Goal: Task Accomplishment & Management: Check status

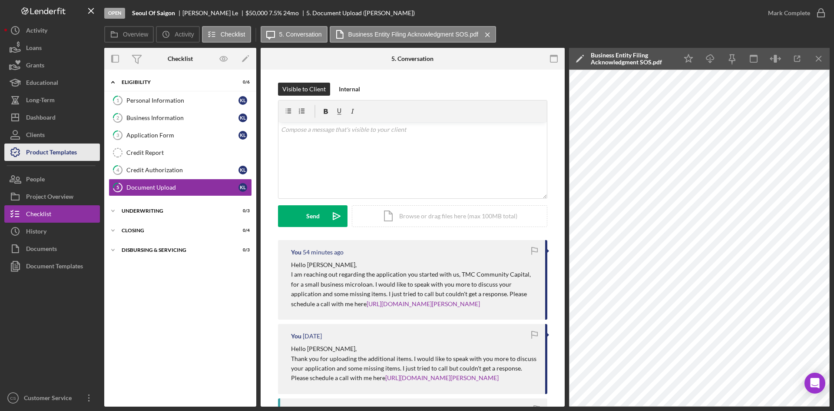
scroll to position [174, 0]
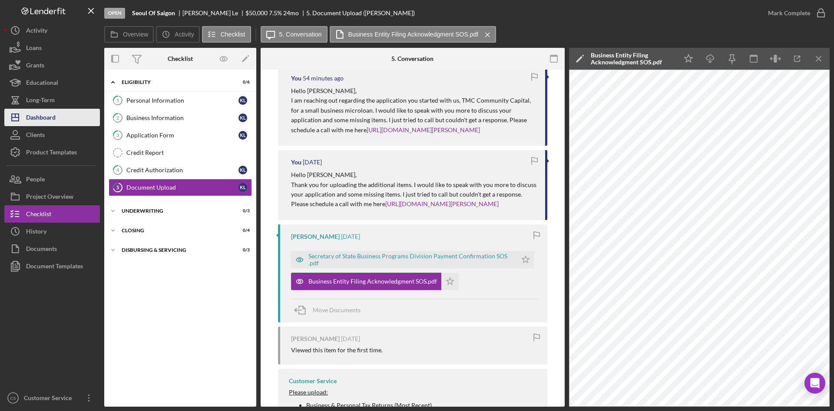
click at [45, 124] on div "Dashboard" at bounding box center [41, 119] width 30 height 20
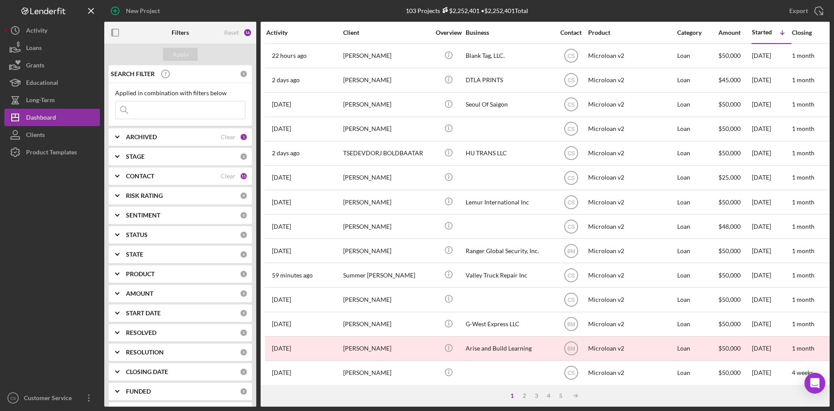
click at [183, 109] on input at bounding box center [180, 109] width 129 height 17
paste input "Time2Sleep"
type input "Time2Sleep"
click at [195, 76] on div "SEARCH FILTER" at bounding box center [165, 74] width 112 height 22
click at [192, 59] on button "Apply" at bounding box center [180, 54] width 35 height 13
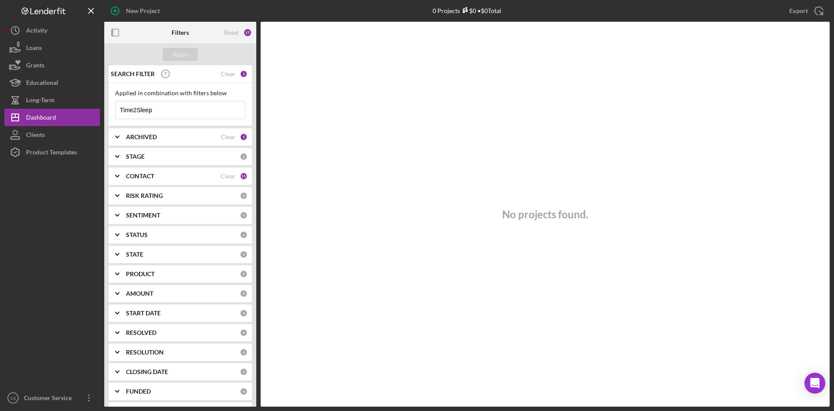
click at [177, 136] on div "ARCHIVED" at bounding box center [173, 136] width 95 height 7
click at [170, 184] on label "Archived" at bounding box center [187, 186] width 116 height 9
click at [124, 184] on input "Archived" at bounding box center [120, 186] width 9 height 9
checkbox input "true"
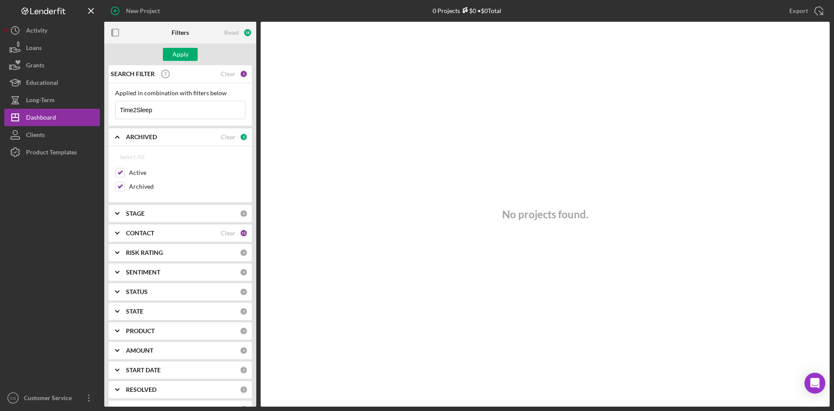
click at [186, 63] on div "Apply" at bounding box center [180, 54] width 152 height 22
click at [188, 55] on div "Apply" at bounding box center [181, 54] width 16 height 13
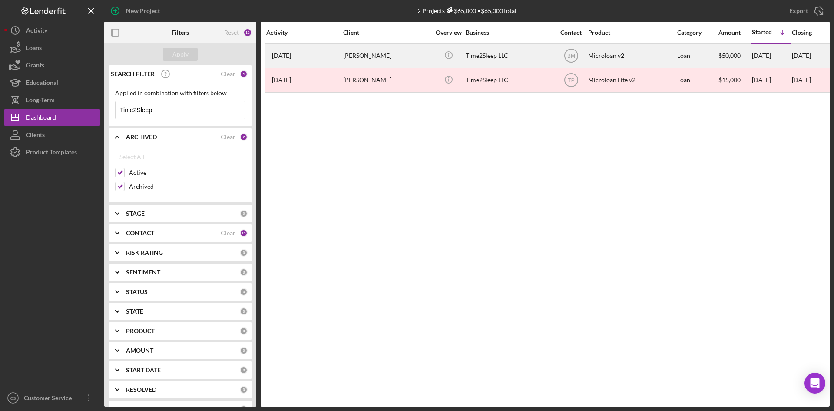
click at [399, 50] on div "[PERSON_NAME]" at bounding box center [386, 55] width 87 height 23
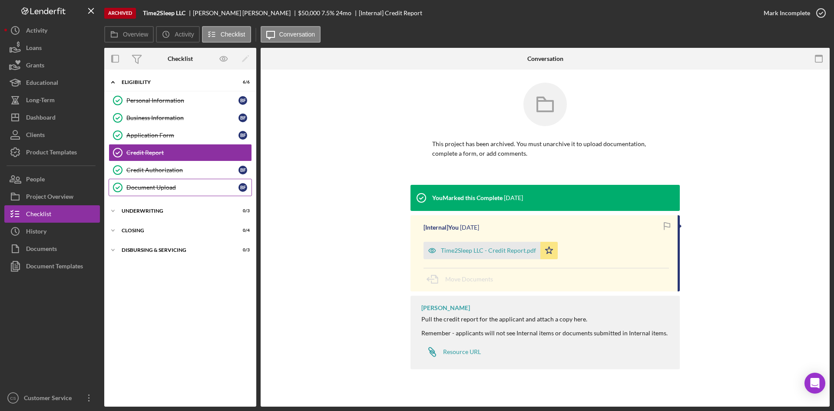
click at [198, 192] on link "Document Upload Document Upload B F" at bounding box center [180, 187] width 143 height 17
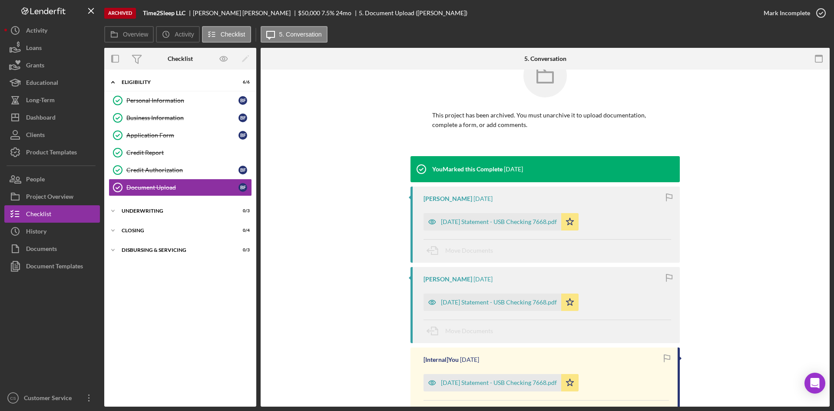
scroll to position [43, 0]
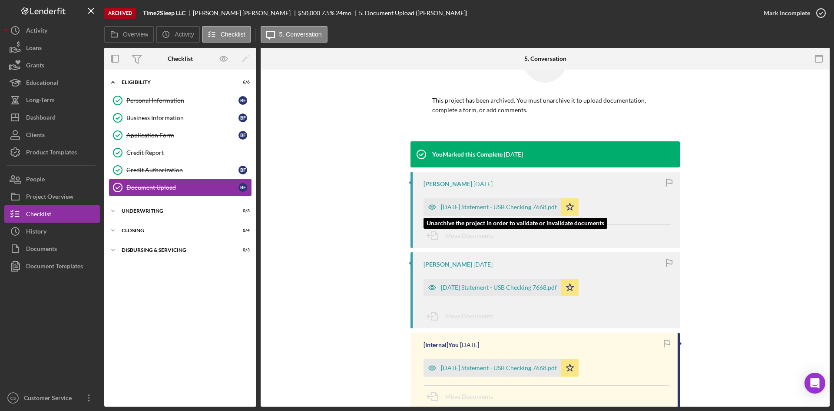
click at [480, 205] on div "[DATE] Statement - USB Checking 7668.pdf" at bounding box center [499, 206] width 116 height 7
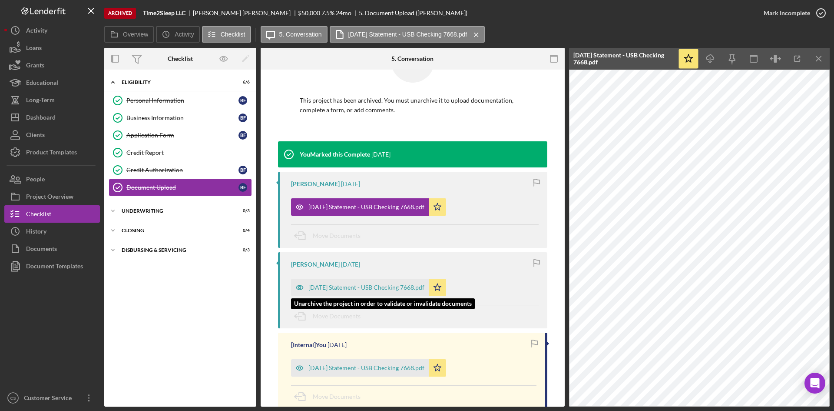
click at [335, 280] on div "[DATE] Statement - USB Checking 7668.pdf" at bounding box center [360, 287] width 138 height 17
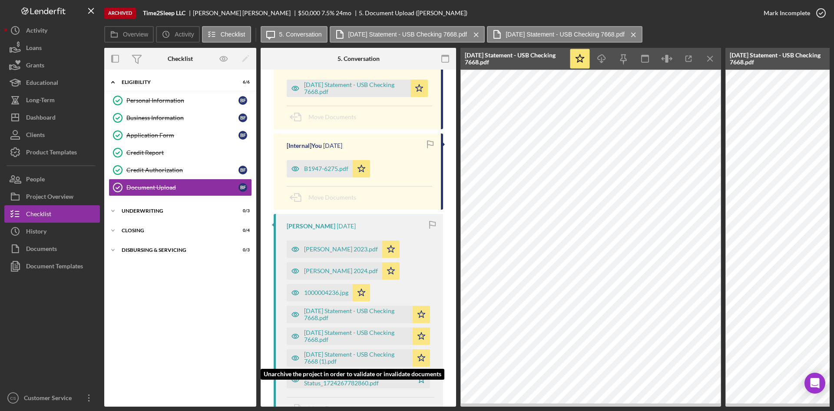
scroll to position [348, 0]
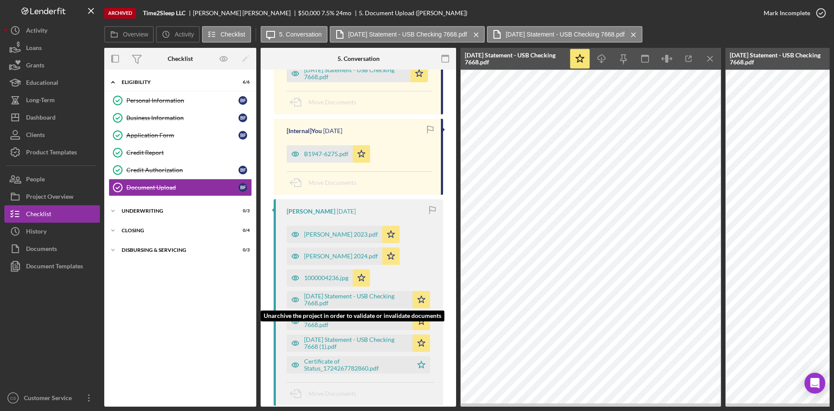
click at [323, 295] on div "[DATE] Statement - USB Checking 7668.pdf" at bounding box center [356, 299] width 104 height 14
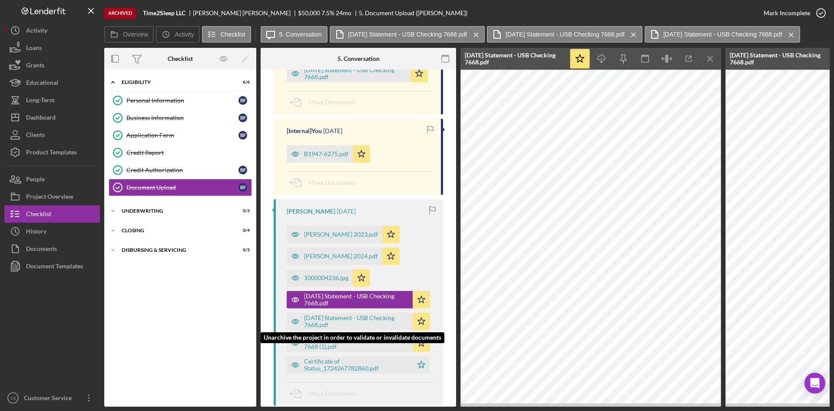
click at [323, 321] on div "[DATE] Statement - USB Checking 7668.pdf" at bounding box center [356, 321] width 104 height 14
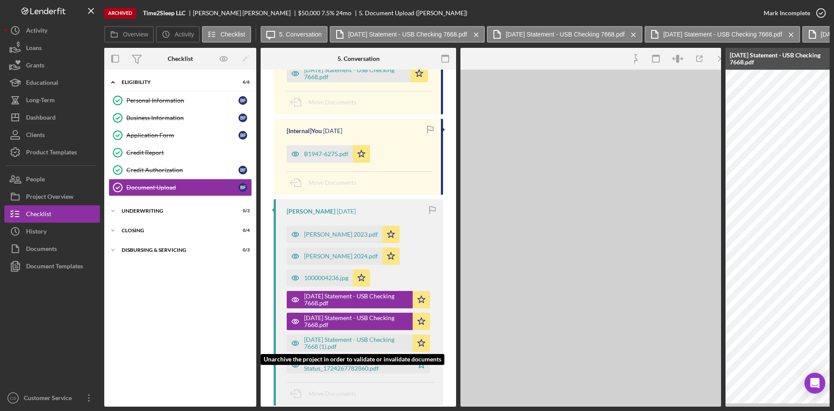
click at [323, 344] on div "[DATE] Statement - USB Checking 7668 (1).pdf" at bounding box center [356, 343] width 104 height 14
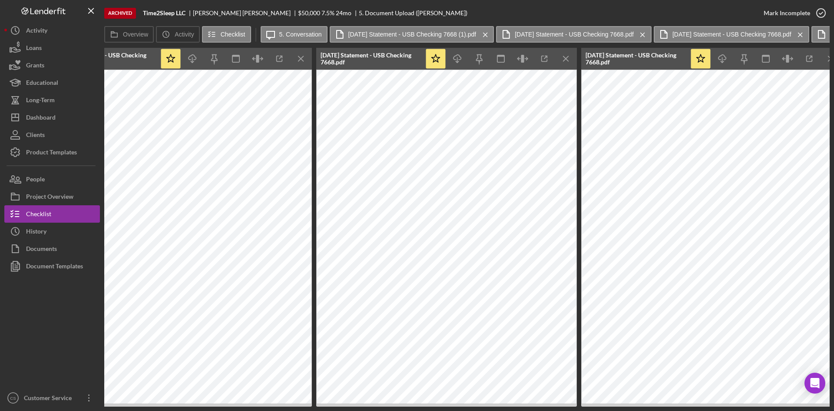
scroll to position [0, 952]
